Goal: Task Accomplishment & Management: Manage account settings

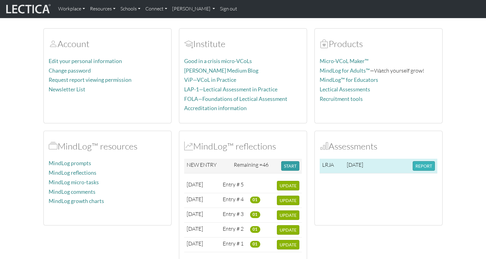
scroll to position [72, 0]
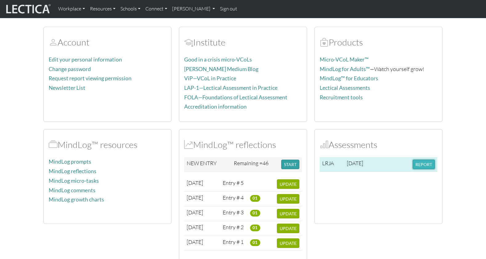
click at [426, 160] on button "REPORT" at bounding box center [424, 165] width 22 height 10
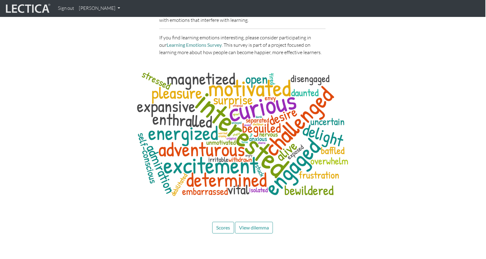
scroll to position [1740, 1]
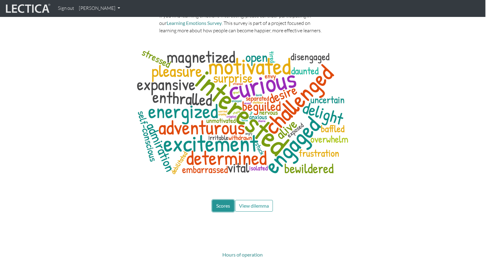
click at [226, 203] on span "Scores" at bounding box center [223, 206] width 14 height 6
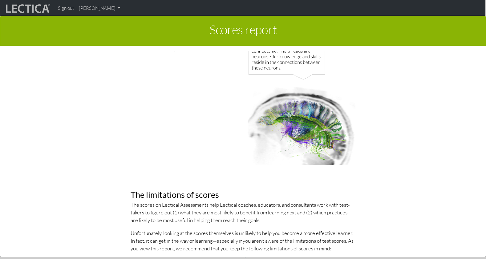
scroll to position [0, 0]
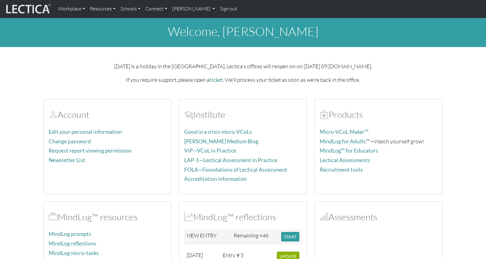
scroll to position [72, 0]
click at [87, 129] on link "Edit your personal information" at bounding box center [85, 132] width 73 height 6
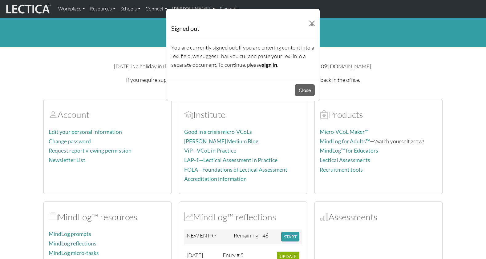
click at [262, 62] on link "sign in" at bounding box center [269, 65] width 15 height 6
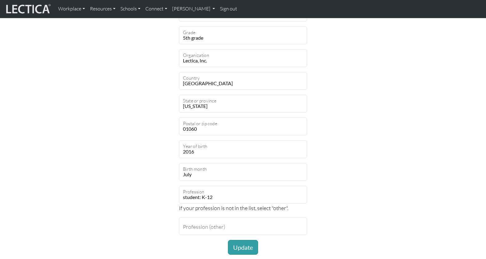
scroll to position [320, 0]
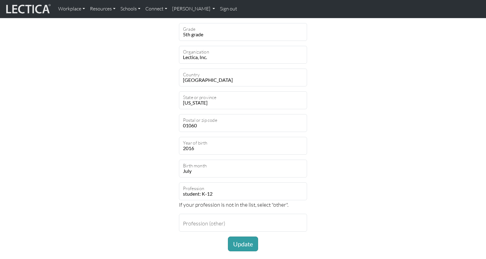
click at [405, 85] on div "Make desired changes below mindlog_5th Username Francis First name Marshall Las…" at bounding box center [243, 36] width 407 height 442
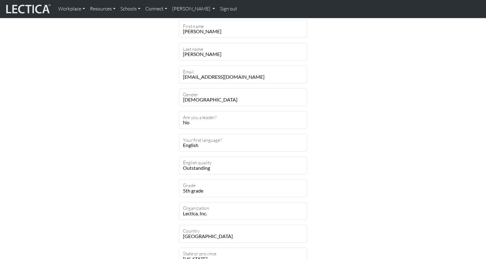
scroll to position [0, 0]
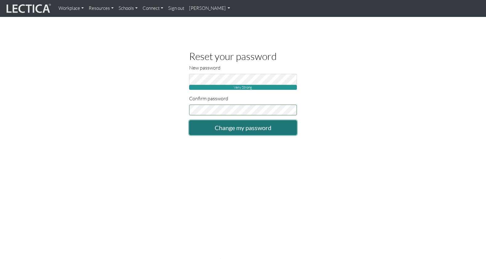
click at [234, 124] on input "Change my password" at bounding box center [243, 127] width 108 height 15
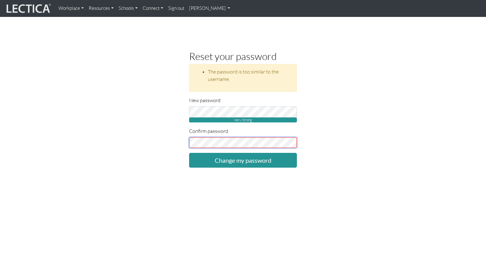
click at [187, 135] on div "Reset your password The password is too similar to the username. New password V…" at bounding box center [243, 109] width 117 height 117
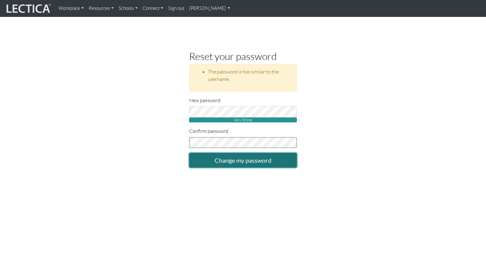
click at [236, 155] on input "Change my password" at bounding box center [243, 160] width 108 height 15
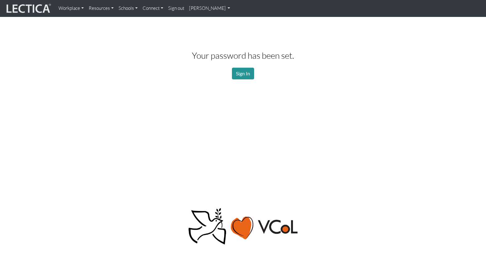
click at [404, 132] on body "Workplace Assessments Why LectaTests? About LectaTests Leadership Leader develo…" at bounding box center [243, 201] width 486 height 402
click at [243, 72] on link "Sign In" at bounding box center [243, 74] width 22 height 12
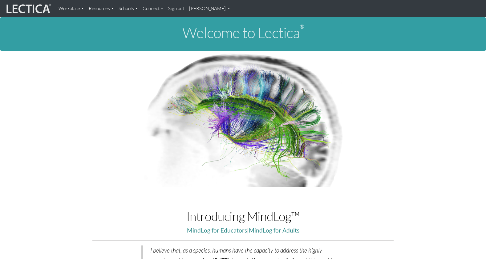
click at [168, 8] on link "Sign out" at bounding box center [176, 8] width 21 height 12
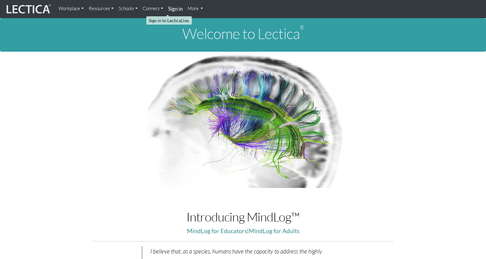
click at [168, 9] on strong "Sign in" at bounding box center [175, 9] width 14 height 6
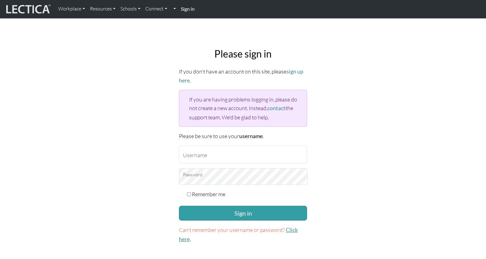
click at [287, 227] on link "Click here" at bounding box center [238, 234] width 119 height 15
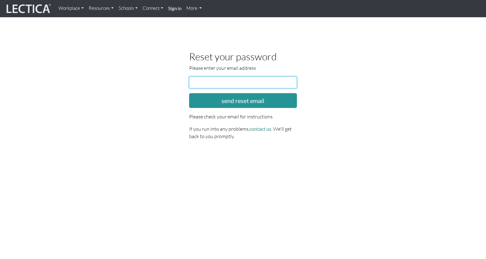
click at [222, 79] on input "email" at bounding box center [243, 83] width 108 height 12
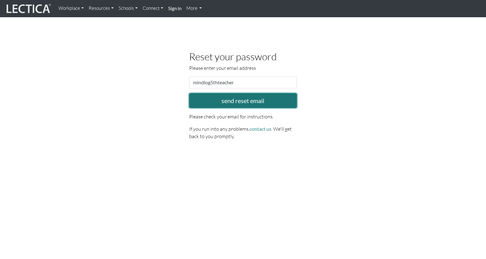
click at [226, 98] on button "send reset email" at bounding box center [243, 100] width 108 height 15
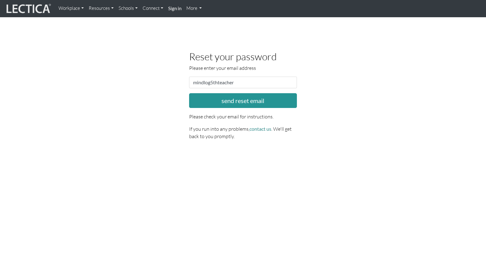
click at [272, 159] on body "Workplace Assessments Why LectaTests? About LectaTests Leadership Leader develo…" at bounding box center [243, 231] width 486 height 463
drag, startPoint x: 250, startPoint y: 79, endPoint x: 192, endPoint y: 78, distance: 57.9
click at [192, 78] on input "mindlog5thteacher" at bounding box center [243, 83] width 108 height 12
drag, startPoint x: 240, startPoint y: 80, endPoint x: 182, endPoint y: 78, distance: 58.0
click at [182, 78] on div "Reset your password Please enter your email address Email address mindlog5thtea…" at bounding box center [242, 98] width 351 height 94
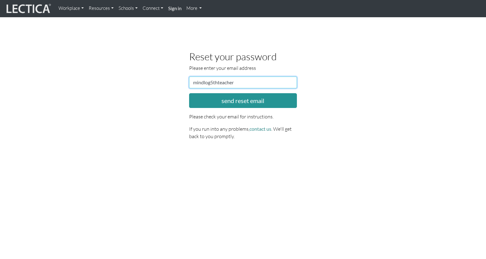
paste input "theod@comcast.net"
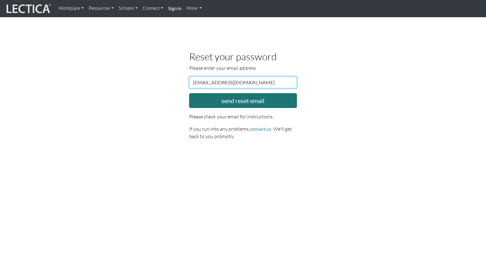
scroll to position [0, 0]
type input "theod@comcast.net"
click at [236, 97] on button "send reset email" at bounding box center [243, 100] width 108 height 15
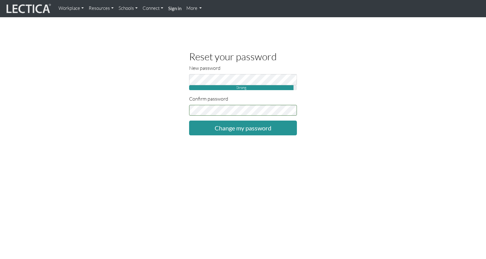
drag, startPoint x: 266, startPoint y: 181, endPoint x: 257, endPoint y: 158, distance: 24.2
click at [266, 181] on body "Workplace Assessments Why LectaTests? About LectaTests Leadership Leader develo…" at bounding box center [243, 226] width 486 height 453
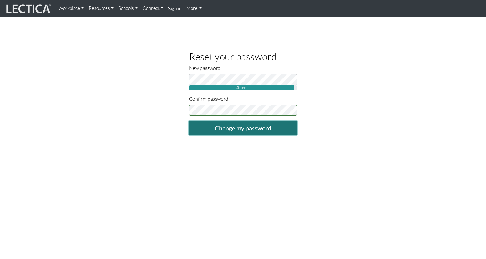
click at [240, 124] on input "Change my password" at bounding box center [243, 128] width 108 height 15
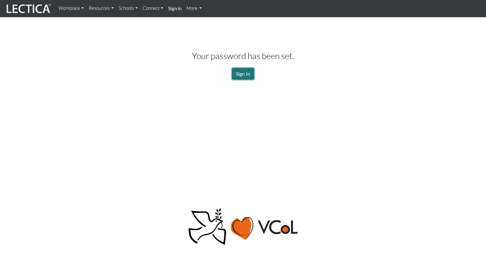
click at [244, 71] on link "Sign In" at bounding box center [243, 74] width 22 height 12
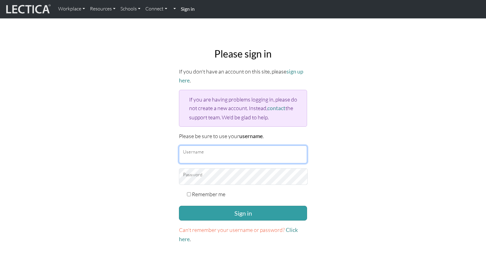
click at [206, 146] on input "Username" at bounding box center [243, 155] width 128 height 18
paste input "mindlog5thstudent"
type input "mindlog5thstudent"
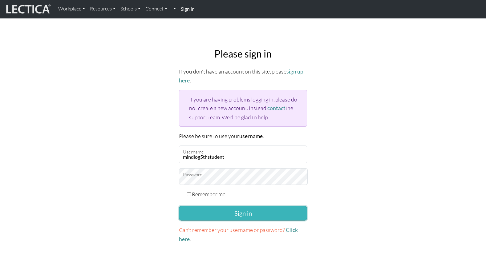
click at [236, 206] on button "Sign in" at bounding box center [243, 213] width 128 height 15
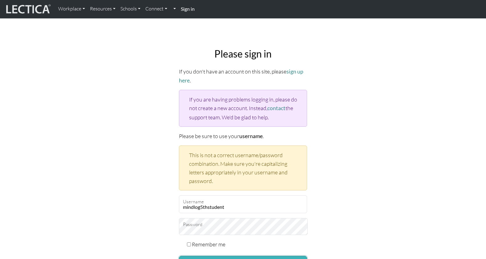
click at [222, 256] on button "Sign in" at bounding box center [243, 263] width 128 height 15
click at [224, 256] on button "Sign in" at bounding box center [243, 263] width 128 height 15
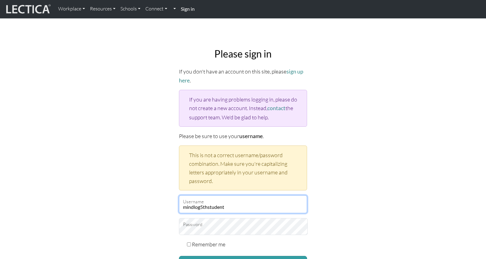
click at [200, 196] on input "mindlog5thstudent" at bounding box center [243, 205] width 128 height 18
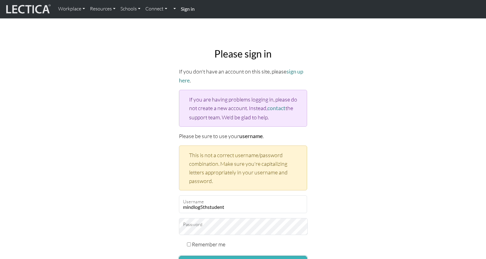
click at [247, 256] on button "Sign in" at bounding box center [243, 263] width 128 height 15
click at [227, 256] on button "Sign in" at bounding box center [243, 263] width 128 height 15
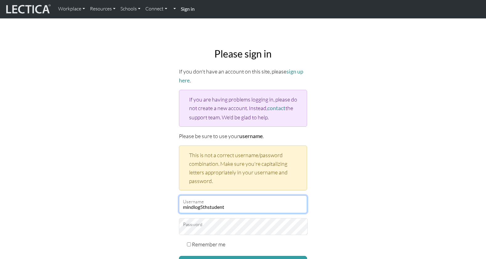
click at [226, 196] on input "mindlog5thstudent" at bounding box center [243, 205] width 128 height 18
type input "mindlog_5th"
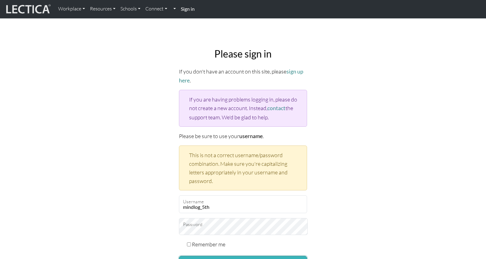
click at [223, 256] on button "Sign in" at bounding box center [243, 263] width 128 height 15
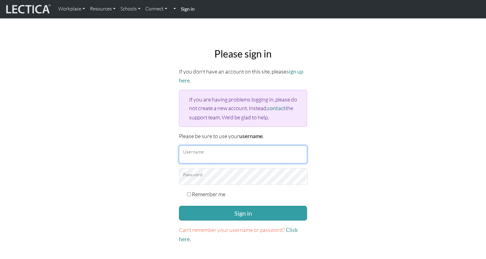
click at [202, 146] on input "Username" at bounding box center [243, 155] width 128 height 18
type input "theodawson"
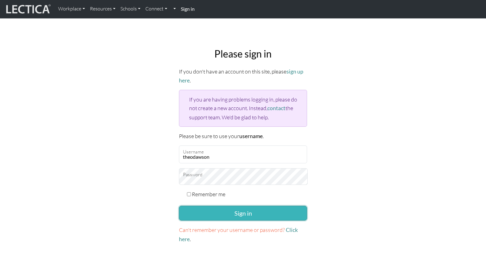
click at [239, 206] on button "Sign in" at bounding box center [243, 213] width 128 height 15
